Goal: Task Accomplishment & Management: Manage account settings

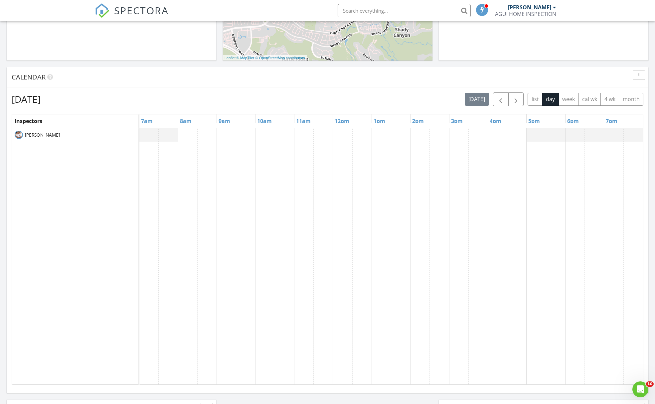
scroll to position [226, 0]
click at [499, 100] on span "button" at bounding box center [500, 99] width 8 height 8
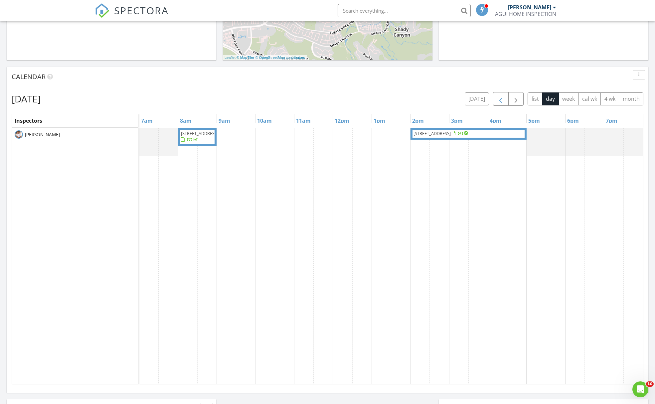
click at [499, 100] on span "button" at bounding box center [500, 99] width 8 height 8
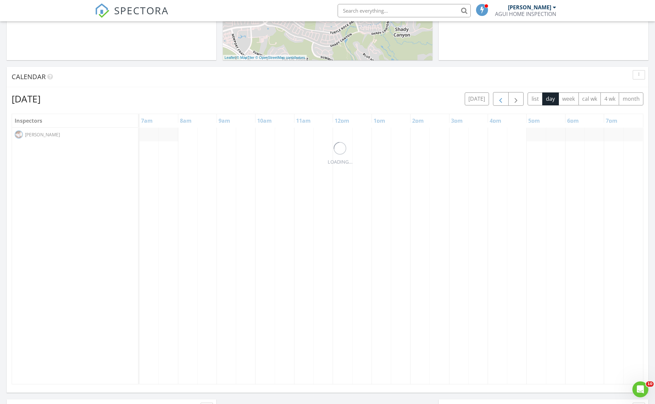
click at [499, 100] on span "button" at bounding box center [500, 99] width 8 height 8
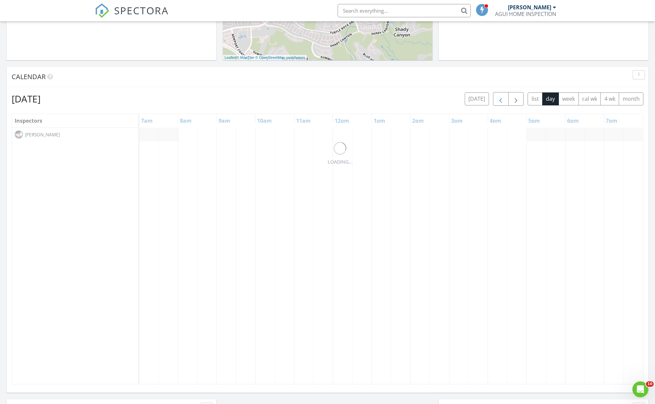
click at [499, 100] on span "button" at bounding box center [500, 99] width 8 height 8
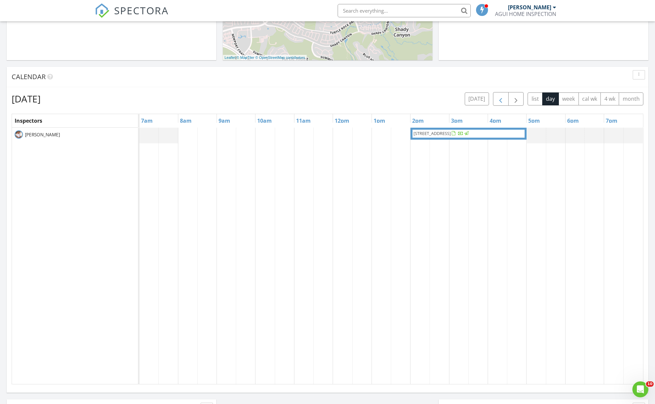
click at [499, 100] on span "button" at bounding box center [500, 99] width 8 height 8
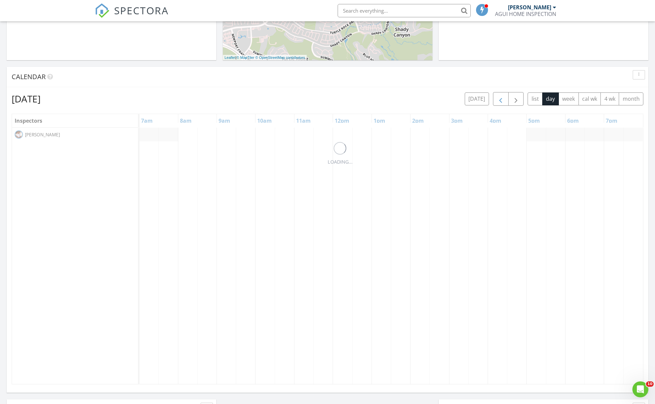
click at [499, 100] on span "button" at bounding box center [500, 99] width 8 height 8
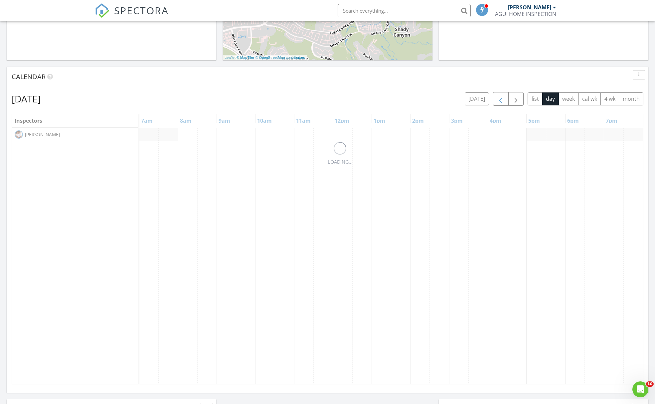
click at [499, 100] on span "button" at bounding box center [500, 99] width 8 height 8
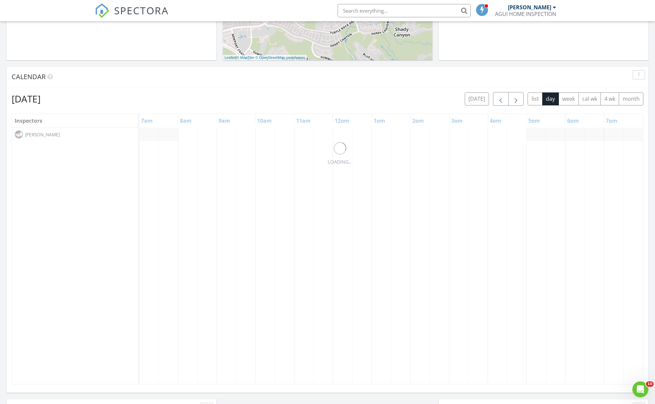
click at [499, 100] on span "button" at bounding box center [500, 99] width 8 height 8
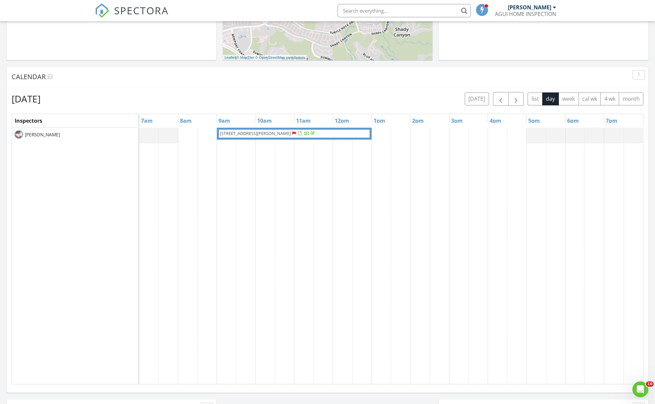
click at [499, 100] on span "button" at bounding box center [500, 99] width 8 height 8
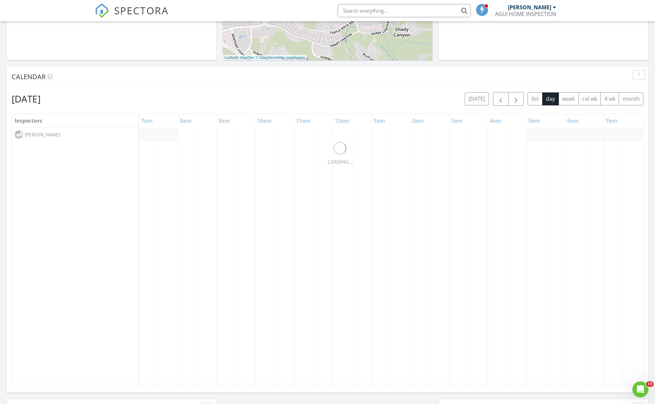
click at [499, 100] on span "button" at bounding box center [500, 99] width 8 height 8
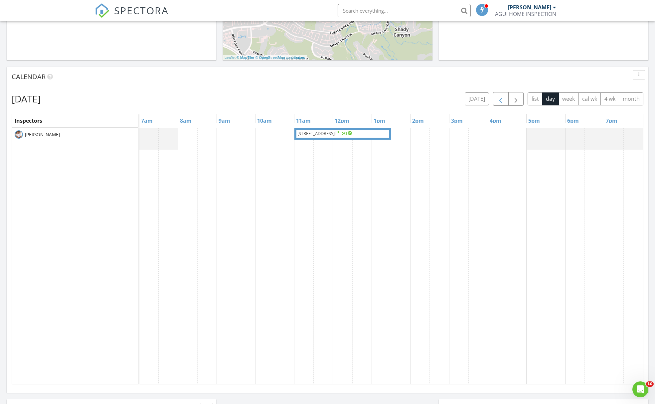
click at [499, 100] on span "button" at bounding box center [500, 99] width 8 height 8
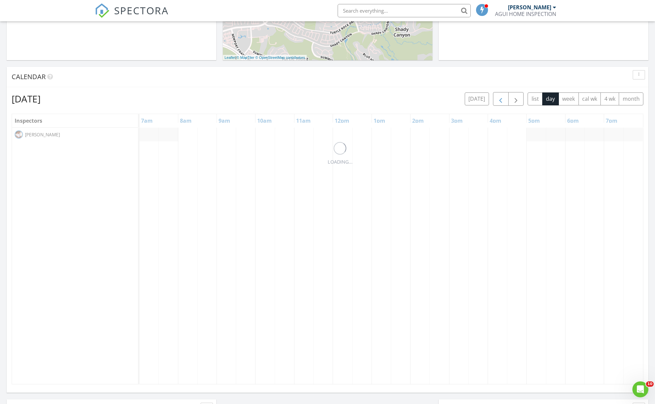
click at [499, 100] on span "button" at bounding box center [500, 99] width 8 height 8
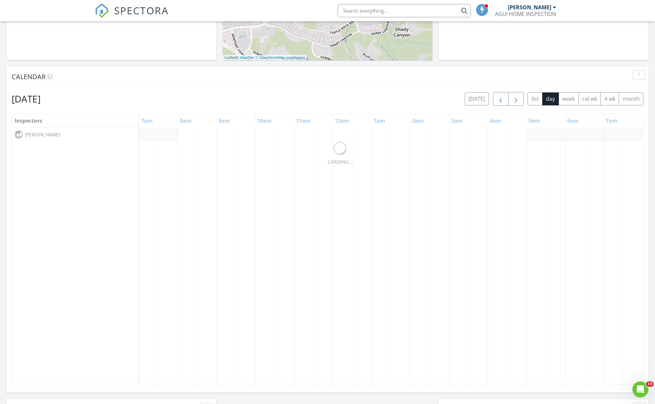
click at [499, 100] on span "button" at bounding box center [500, 99] width 8 height 8
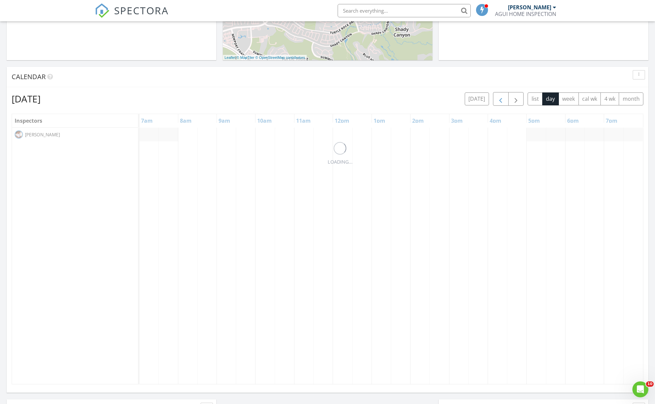
click at [499, 100] on span "button" at bounding box center [500, 99] width 8 height 8
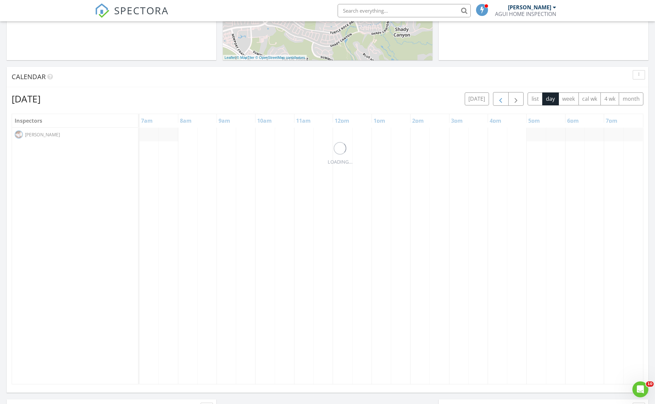
click at [499, 100] on span "button" at bounding box center [500, 99] width 8 height 8
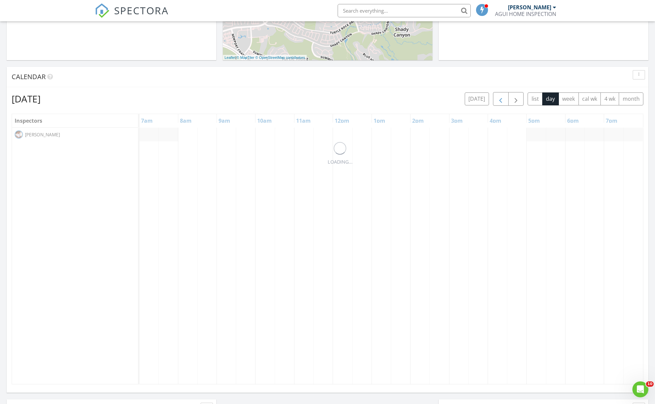
click at [499, 100] on span "button" at bounding box center [500, 99] width 8 height 8
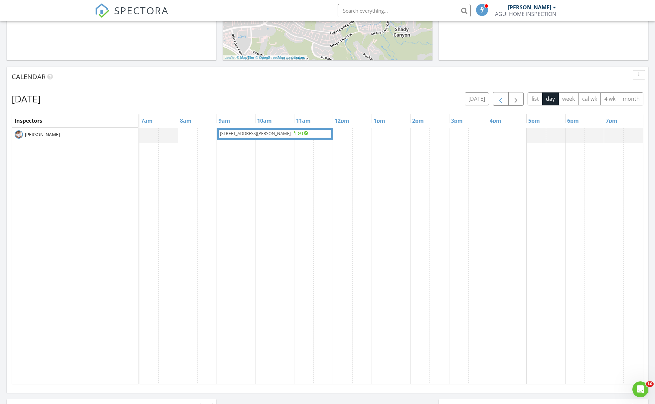
click at [499, 100] on span "button" at bounding box center [500, 99] width 8 height 8
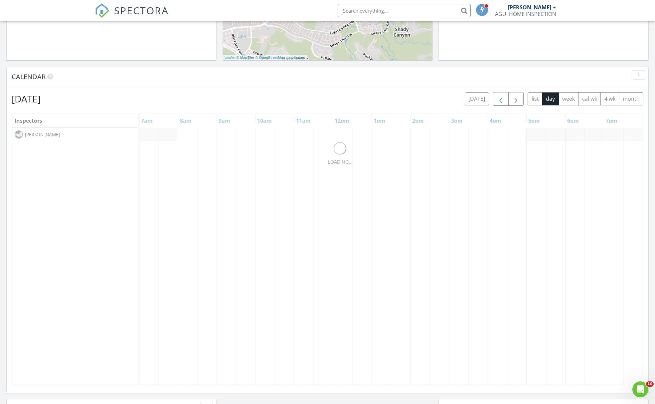
click at [499, 100] on span "button" at bounding box center [500, 99] width 8 height 8
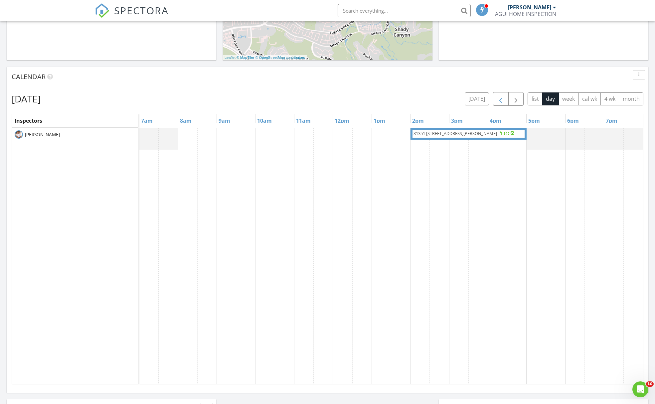
click at [499, 100] on span "button" at bounding box center [500, 99] width 8 height 8
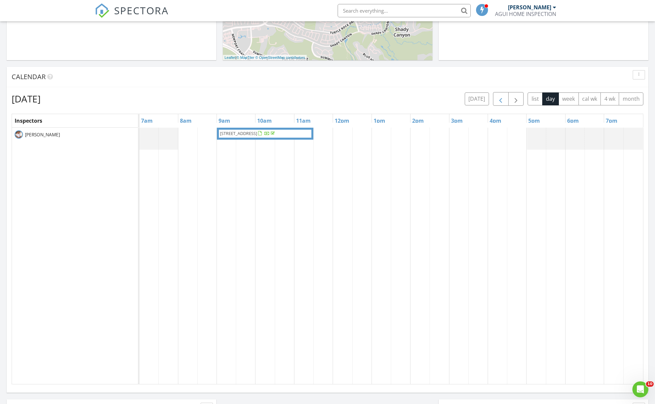
click at [499, 100] on span "button" at bounding box center [500, 99] width 8 height 8
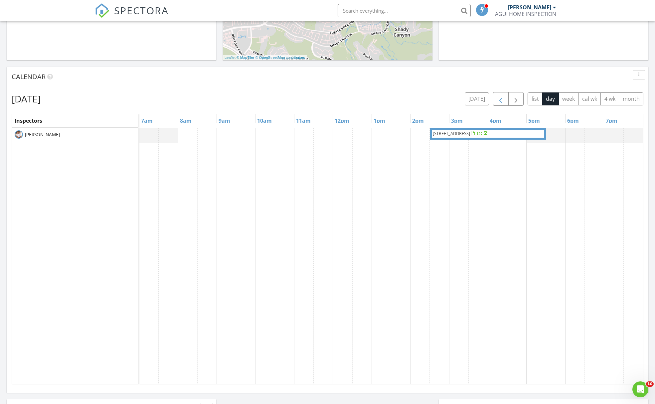
click at [499, 100] on span "button" at bounding box center [500, 99] width 8 height 8
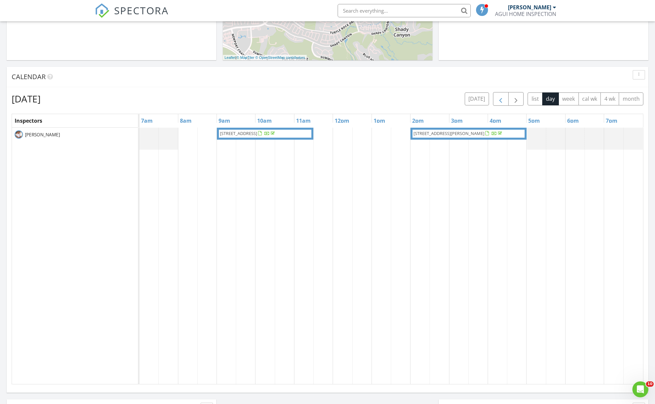
click at [499, 100] on span "button" at bounding box center [500, 99] width 8 height 8
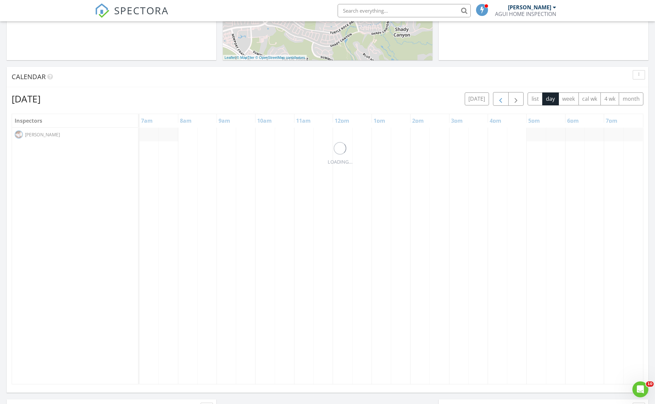
click at [499, 100] on span "button" at bounding box center [500, 99] width 8 height 8
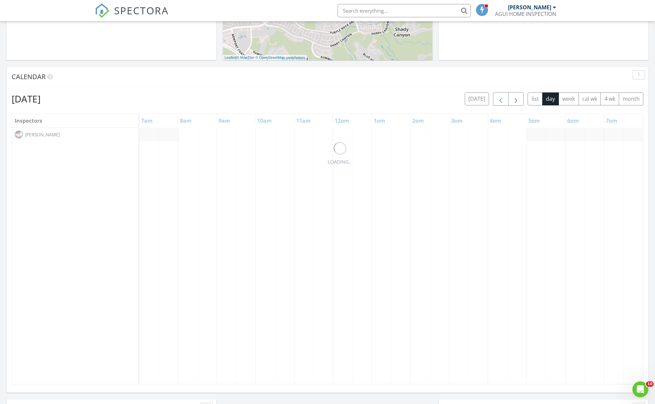
click at [499, 100] on span "button" at bounding box center [500, 99] width 8 height 8
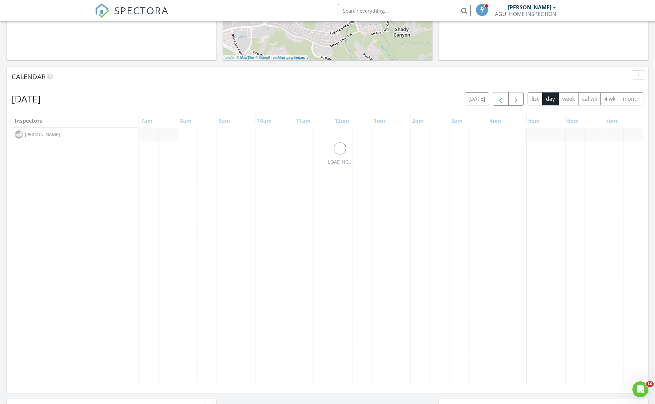
click at [499, 100] on span "button" at bounding box center [500, 99] width 8 height 8
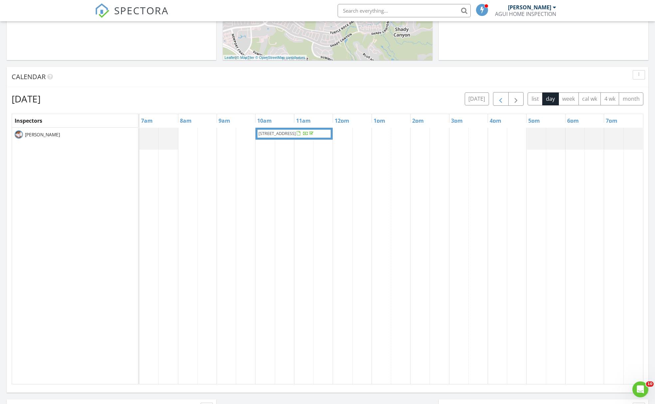
click at [499, 100] on span "button" at bounding box center [500, 99] width 8 height 8
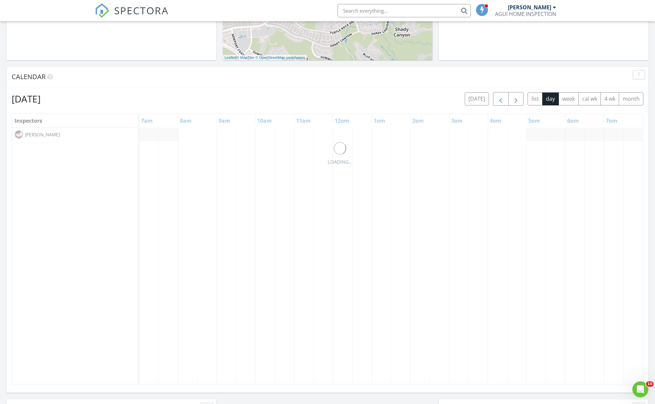
click at [499, 100] on span "button" at bounding box center [500, 99] width 8 height 8
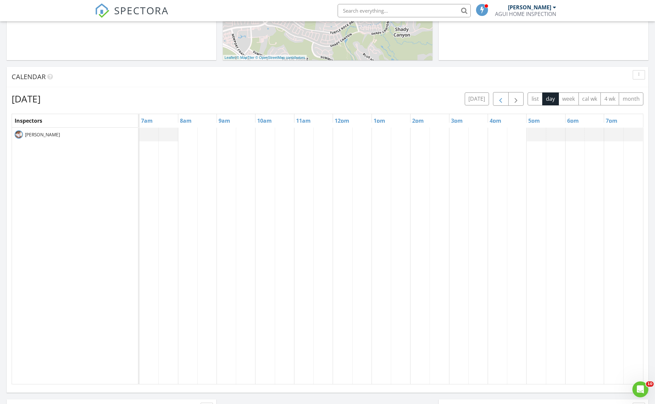
click at [499, 100] on span "button" at bounding box center [500, 99] width 8 height 8
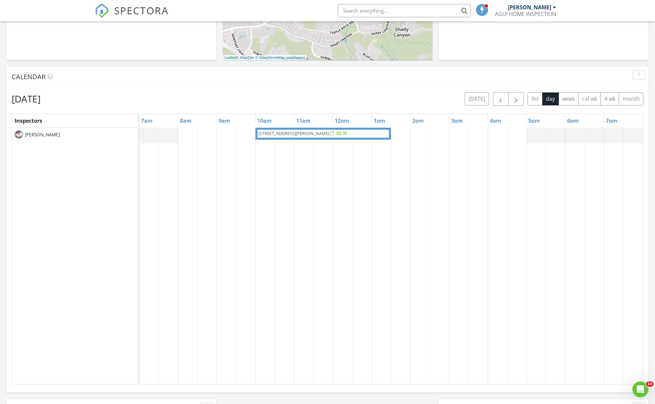
click at [499, 100] on span "button" at bounding box center [500, 99] width 8 height 8
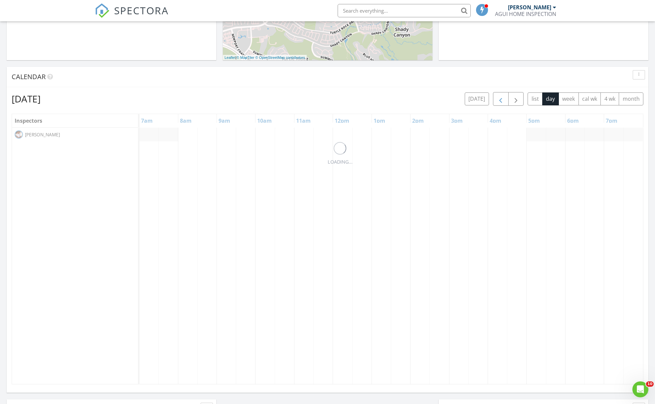
click at [499, 100] on span "button" at bounding box center [500, 99] width 8 height 8
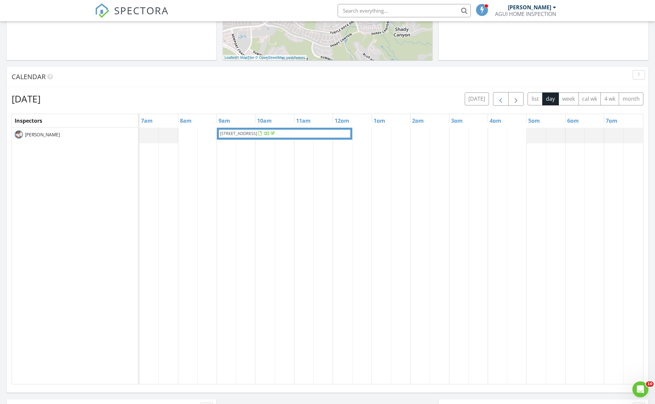
click at [499, 100] on span "button" at bounding box center [500, 99] width 8 height 8
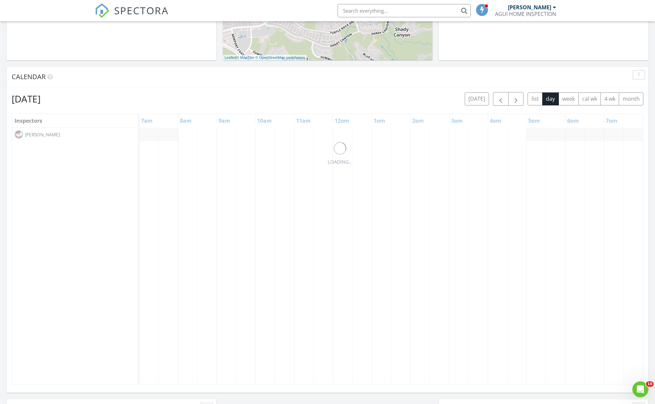
click at [499, 100] on span "button" at bounding box center [500, 99] width 8 height 8
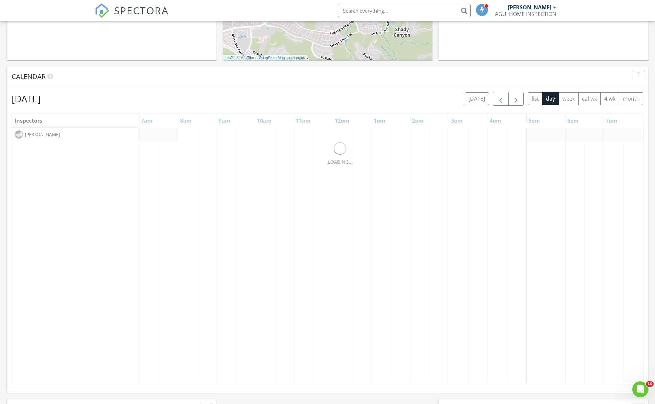
click at [499, 100] on span "button" at bounding box center [500, 99] width 8 height 8
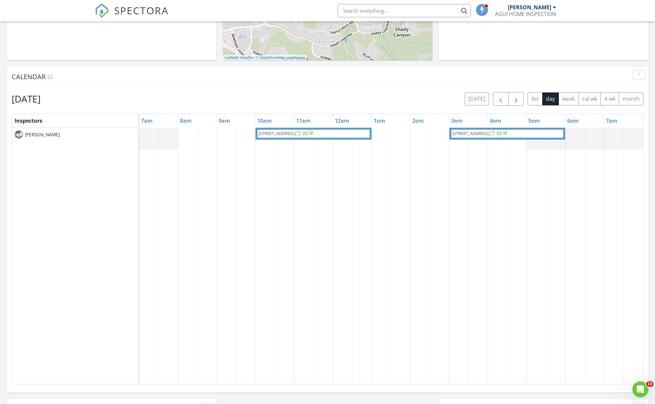
click at [499, 100] on span "button" at bounding box center [500, 99] width 8 height 8
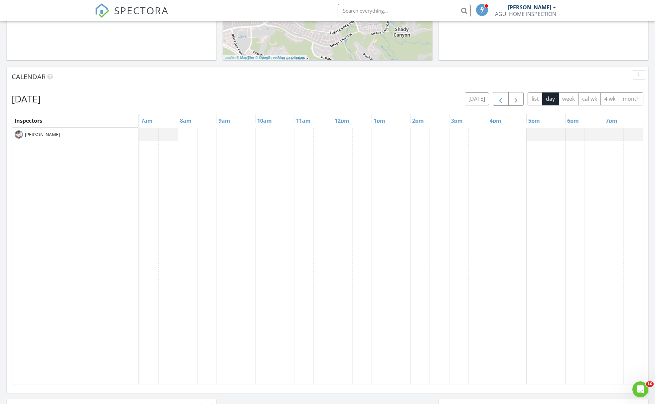
click at [499, 100] on span "button" at bounding box center [500, 99] width 8 height 8
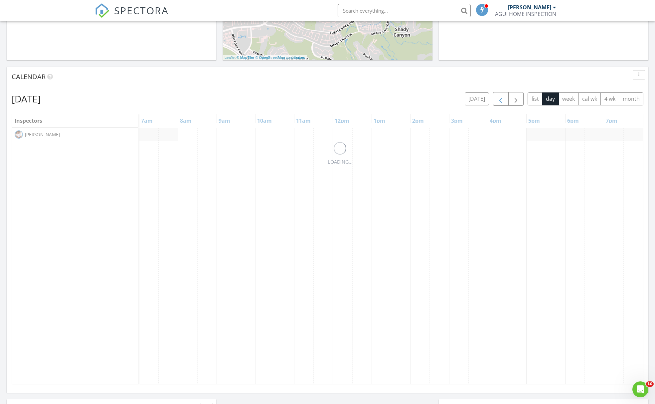
click at [499, 100] on span "button" at bounding box center [500, 99] width 8 height 8
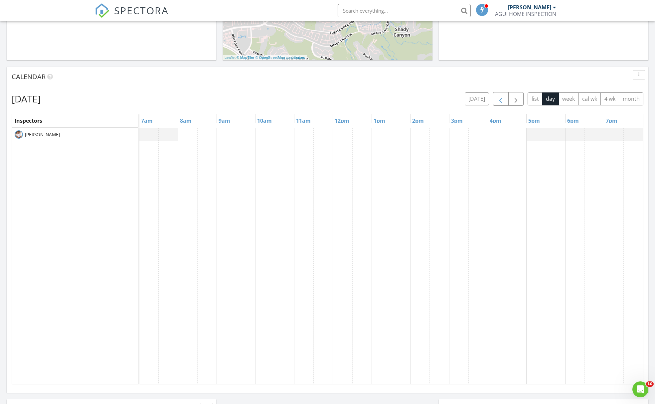
click at [499, 100] on span "button" at bounding box center [500, 99] width 8 height 8
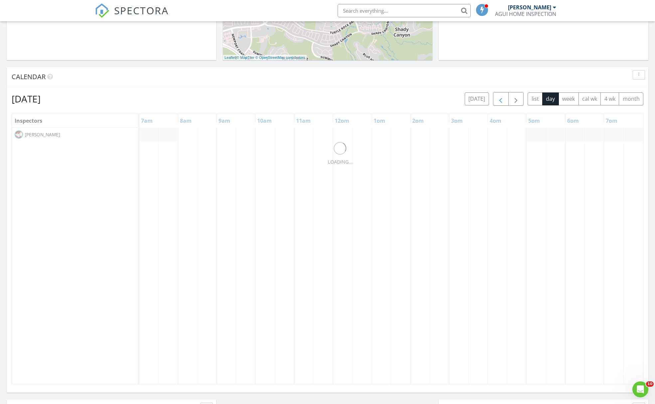
click at [499, 100] on span "button" at bounding box center [500, 99] width 8 height 8
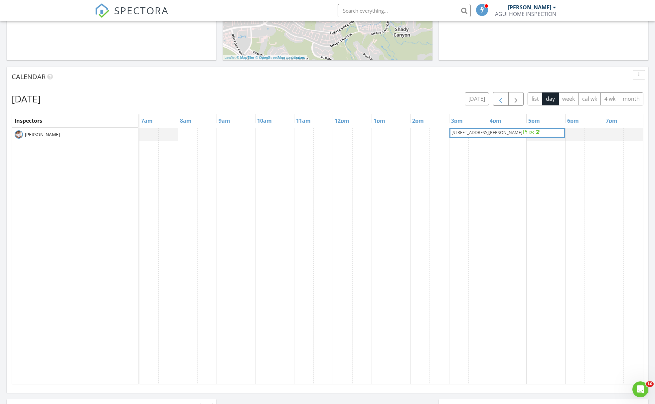
click at [499, 100] on span "button" at bounding box center [500, 99] width 8 height 8
click at [515, 100] on span "button" at bounding box center [516, 99] width 8 height 8
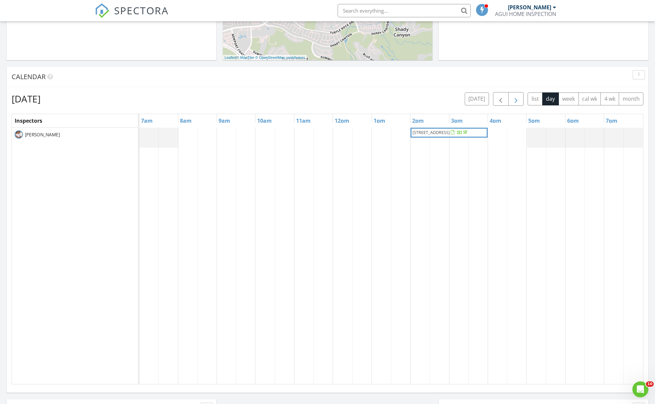
click at [515, 100] on span "button" at bounding box center [516, 99] width 8 height 8
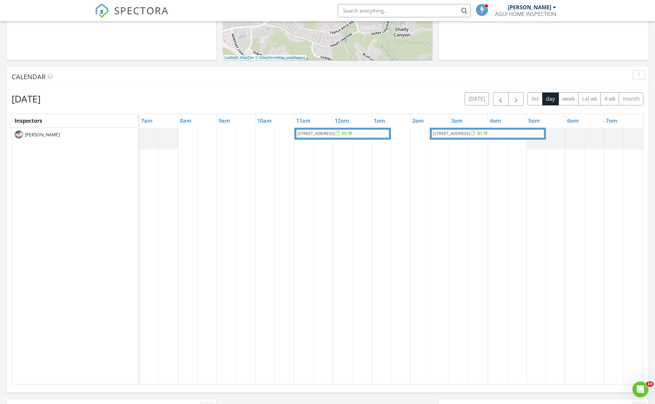
click at [515, 100] on span "button" at bounding box center [516, 99] width 8 height 8
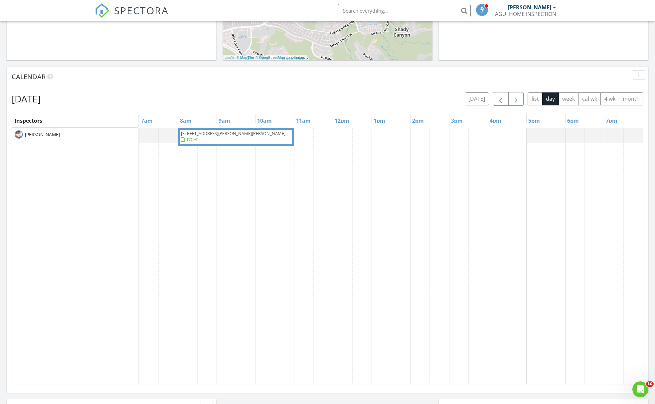
click at [515, 100] on span "button" at bounding box center [516, 99] width 8 height 8
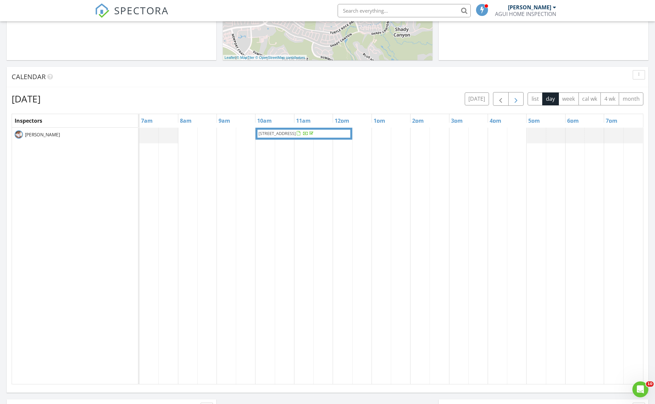
click at [515, 100] on span "button" at bounding box center [516, 99] width 8 height 8
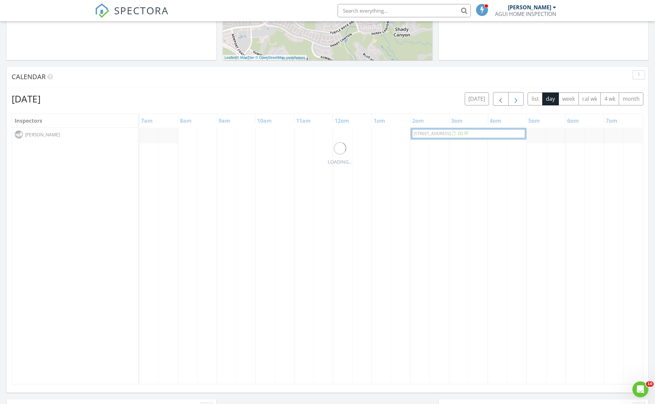
click at [515, 100] on span "button" at bounding box center [516, 99] width 8 height 8
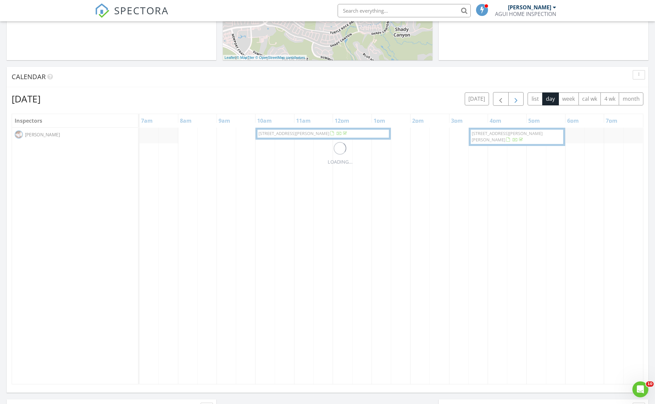
click at [515, 100] on span "button" at bounding box center [516, 99] width 8 height 8
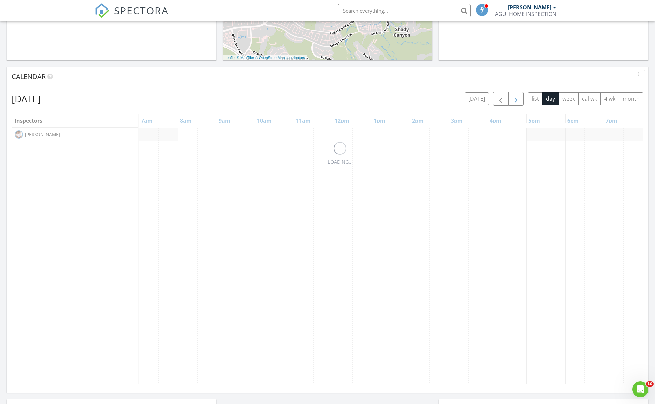
click at [515, 100] on span "button" at bounding box center [516, 99] width 8 height 8
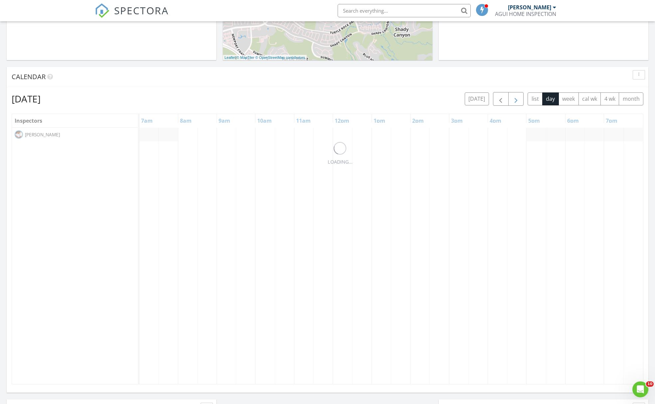
click at [515, 100] on span "button" at bounding box center [516, 99] width 8 height 8
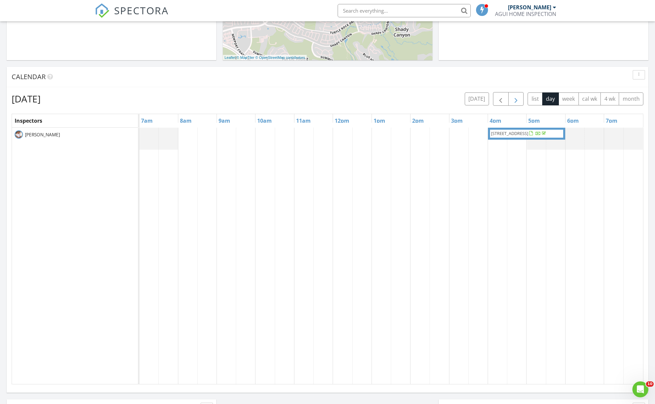
click at [515, 100] on span "button" at bounding box center [516, 99] width 8 height 8
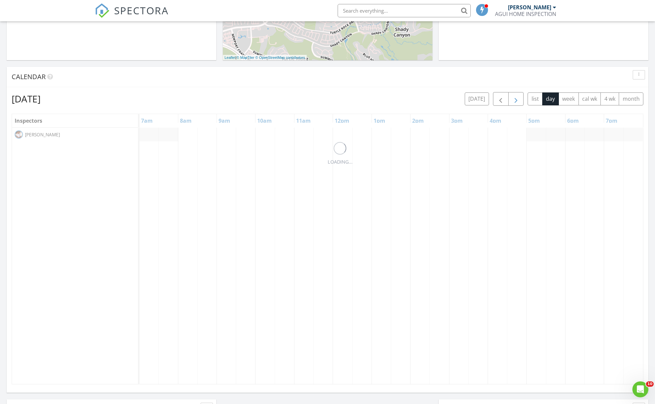
click at [515, 100] on span "button" at bounding box center [516, 99] width 8 height 8
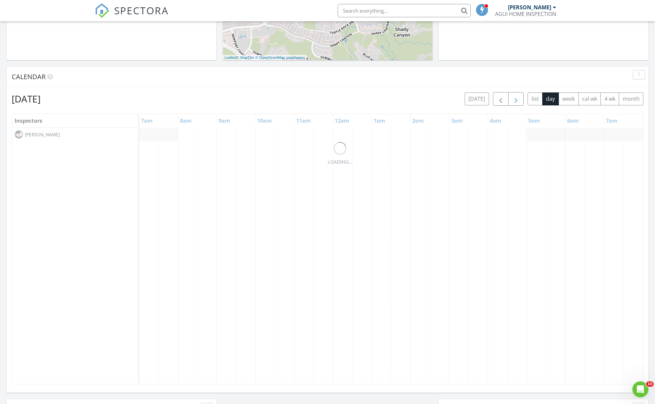
click at [515, 100] on span "button" at bounding box center [516, 99] width 8 height 8
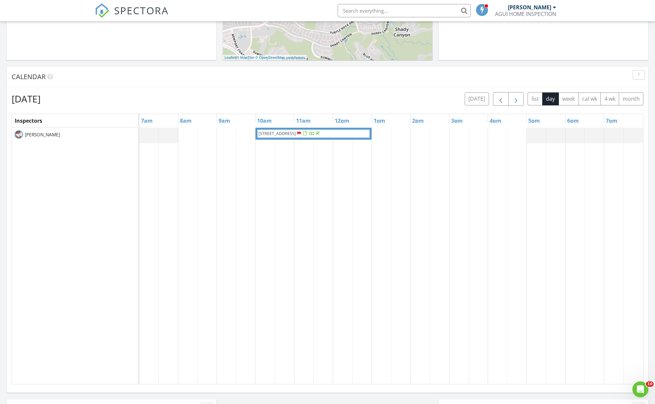
click at [515, 100] on span "button" at bounding box center [516, 99] width 8 height 8
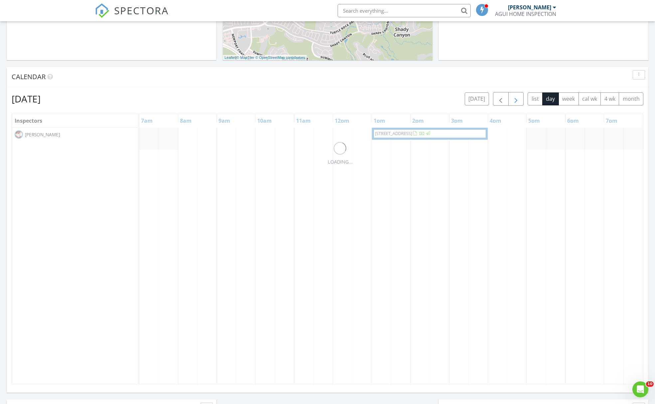
click at [515, 100] on span "button" at bounding box center [516, 99] width 8 height 8
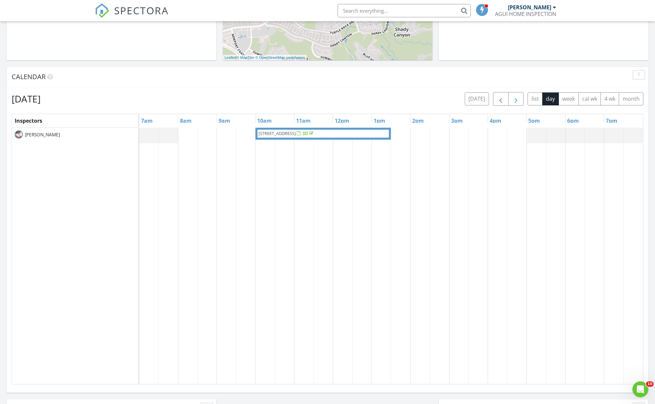
click at [515, 100] on span "button" at bounding box center [516, 99] width 8 height 8
click at [350, 134] on span "680 Grand Ave 105, Long Beach 90814" at bounding box center [354, 133] width 37 height 6
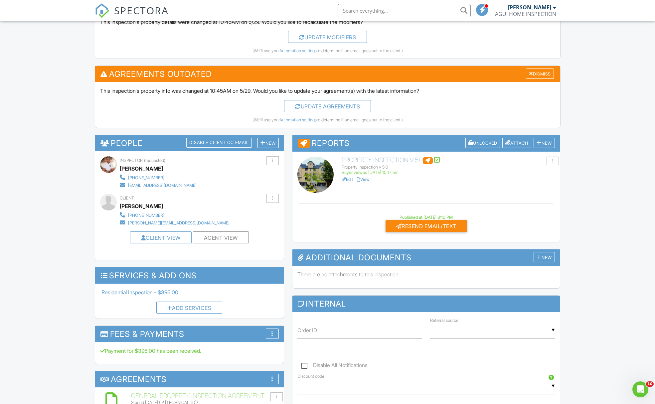
scroll to position [225, 0]
